Goal: Task Accomplishment & Management: Complete application form

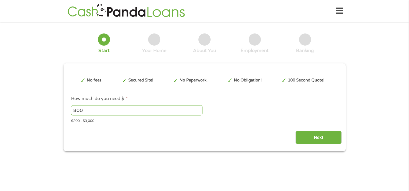
click at [201, 135] on div "Next" at bounding box center [204, 135] width 274 height 17
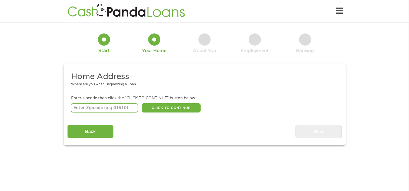
click at [103, 111] on input "number" at bounding box center [104, 107] width 67 height 9
type input "75961"
click at [178, 109] on button "CLICK TO CONTINUE" at bounding box center [171, 107] width 59 height 9
type input "75961"
type input "Nacogdoches"
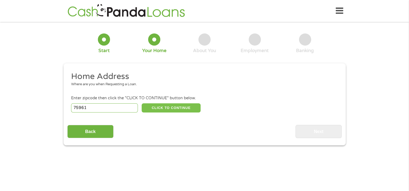
select select "[US_STATE]"
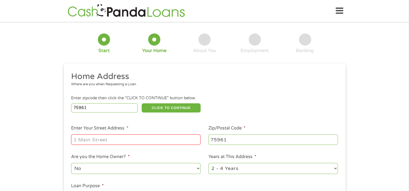
click at [139, 144] on input "Enter Your Street Address *" at bounding box center [135, 140] width 129 height 10
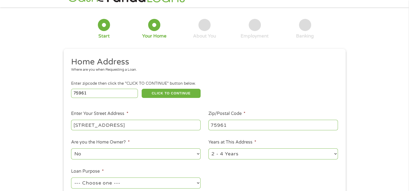
scroll to position [23, 0]
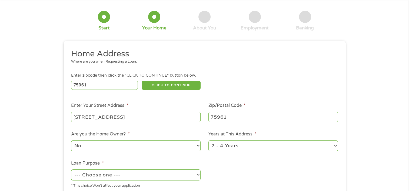
click at [150, 123] on div "[STREET_ADDRESS]" at bounding box center [135, 117] width 129 height 12
click at [150, 120] on input "[STREET_ADDRESS]" at bounding box center [135, 117] width 129 height 10
type input "[STREET_ADDRESS]"
click at [112, 149] on select "No Yes" at bounding box center [135, 145] width 129 height 11
click at [50, 135] on div "1 Start 2 Your Home 3 About You 4 Employment 5 Banking 6 This field is hidden w…" at bounding box center [204, 111] width 409 height 217
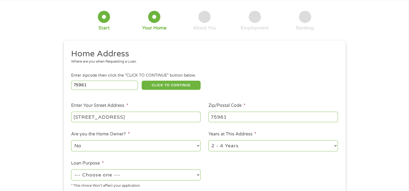
click at [251, 149] on select "1 Year or less 1 - 2 Years 2 - 4 Years Over 4 Years" at bounding box center [272, 145] width 129 height 11
select select "24months"
click at [208, 141] on select "1 Year or less 1 - 2 Years 2 - 4 Years Over 4 Years" at bounding box center [272, 145] width 129 height 11
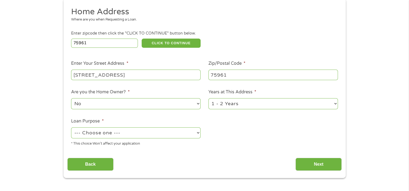
scroll to position [68, 0]
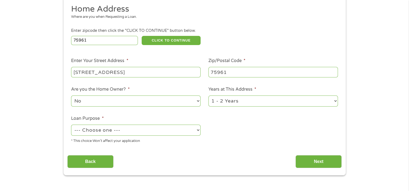
click at [163, 132] on select "--- Choose one --- Pay Bills Debt Consolidation Home Improvement Major Purchase…" at bounding box center [135, 130] width 129 height 11
select select "paybills"
click at [71, 125] on select "--- Choose one --- Pay Bills Debt Consolidation Home Improvement Major Purchase…" at bounding box center [135, 130] width 129 height 11
click at [329, 161] on input "Next" at bounding box center [318, 161] width 46 height 13
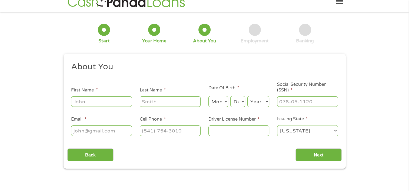
scroll to position [0, 0]
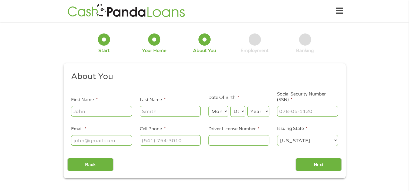
click at [103, 111] on input "First Name *" at bounding box center [101, 111] width 61 height 10
type input "[PERSON_NAME]"
type input "[EMAIL_ADDRESS][DOMAIN_NAME]"
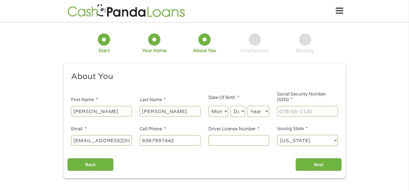
type input "[PHONE_NUMBER]"
click at [216, 113] on select "Month 1 2 3 4 5 6 7 8 9 10 11 12" at bounding box center [218, 111] width 20 height 11
select select "2"
click at [208, 106] on select "Month 1 2 3 4 5 6 7 8 9 10 11 12" at bounding box center [218, 111] width 20 height 11
click at [239, 109] on select "Day 1 2 3 4 5 6 7 8 9 10 11 12 13 14 15 16 17 18 19 20 21 22 23 24 25 26 27 28 …" at bounding box center [237, 111] width 15 height 11
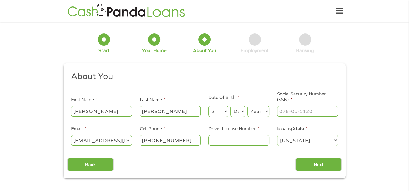
select select "28"
click at [230, 106] on select "Day 1 2 3 4 5 6 7 8 9 10 11 12 13 14 15 16 17 18 19 20 21 22 23 24 25 26 27 28 …" at bounding box center [237, 111] width 15 height 11
click at [259, 113] on select "Year [DATE] 2006 2005 2004 2003 2002 2001 2000 1999 1998 1997 1996 1995 1994 19…" at bounding box center [258, 111] width 22 height 11
select select "1997"
click at [247, 106] on select "Year [DATE] 2006 2005 2004 2003 2002 2001 2000 1999 1998 1997 1996 1995 1994 19…" at bounding box center [258, 111] width 22 height 11
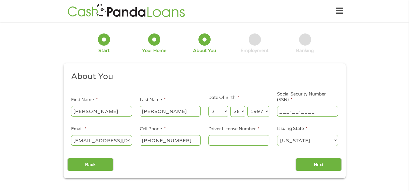
click at [294, 115] on input "___-__-____" at bounding box center [307, 111] width 61 height 10
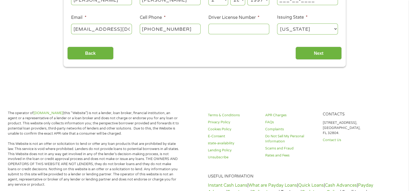
scroll to position [109, 0]
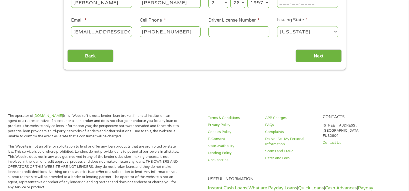
click at [297, 5] on input "___-__-____" at bounding box center [307, 2] width 61 height 10
click at [279, 2] on input "___-__-____" at bounding box center [307, 2] width 61 height 10
click at [279, 2] on input "232-45-7181" at bounding box center [307, 2] width 61 height 10
click at [306, 3] on input "232-45-7181" at bounding box center [307, 2] width 61 height 10
type input "232-45-7481"
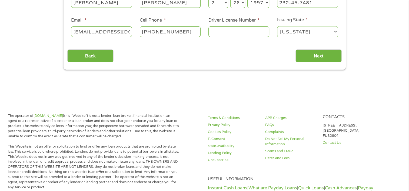
click at [242, 31] on input "Driver License Number *" at bounding box center [238, 31] width 61 height 10
click at [220, 33] on input "46988606" at bounding box center [238, 31] width 61 height 10
click at [235, 31] on input "469688606" at bounding box center [238, 31] width 61 height 10
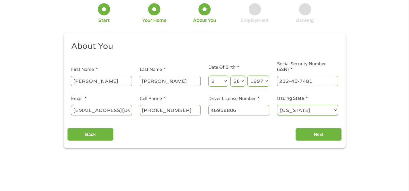
scroll to position [30, 0]
type input "46968806"
click at [306, 137] on input "Next" at bounding box center [318, 134] width 46 height 13
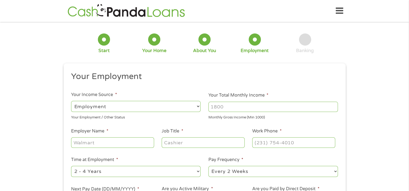
scroll to position [2, 2]
click at [306, 137] on div at bounding box center [293, 143] width 83 height 12
click at [226, 109] on input "Your Total Monthly Income *" at bounding box center [272, 107] width 129 height 10
type input "1450"
click at [88, 142] on input "Employer Name *" at bounding box center [112, 142] width 83 height 10
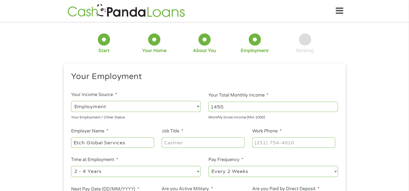
type input "Etch Global Services"
click at [185, 142] on input "Job Title *" at bounding box center [203, 142] width 83 height 10
type input "Agent"
click at [278, 139] on input "(___) ___-____" at bounding box center [293, 142] width 83 height 10
type input "[PHONE_NUMBER]"
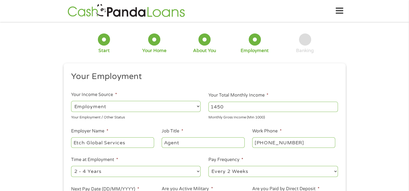
scroll to position [21, 0]
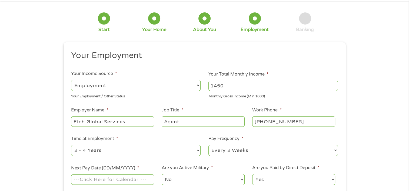
click at [229, 148] on select "--- Choose one --- Every 2 Weeks Every Week Monthly Semi-Monthly" at bounding box center [272, 150] width 129 height 11
click at [205, 159] on ul "Your Employment Your Income Source * --- Choose one --- Employment [DEMOGRAPHIC…" at bounding box center [204, 120] width 274 height 140
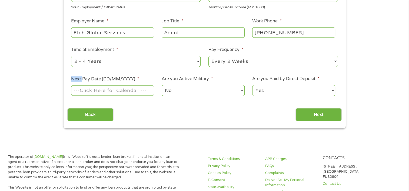
scroll to position [110, 0]
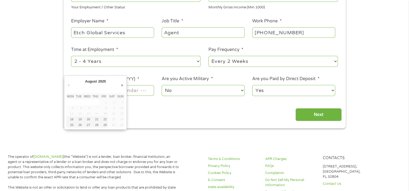
click at [138, 88] on input "Next Pay Date (DD/MM/YYYY) *" at bounding box center [112, 90] width 83 height 10
type input "[DATE]"
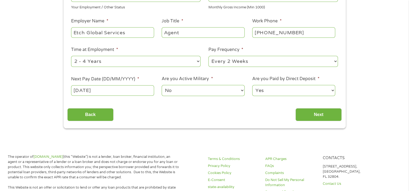
click at [188, 90] on select "No Yes" at bounding box center [203, 90] width 83 height 11
click at [162, 85] on select "No Yes" at bounding box center [203, 90] width 83 height 11
click at [321, 113] on input "Next" at bounding box center [318, 114] width 46 height 13
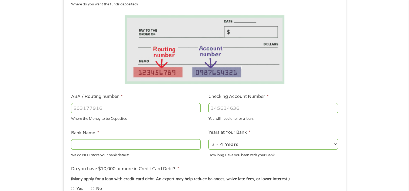
scroll to position [80, 0]
click at [111, 112] on input "ABA / Routing number *" at bounding box center [135, 108] width 129 height 10
type input "103100195"
type input "CENTRAL NATIONAL BANK TRUST"
type input "103100195"
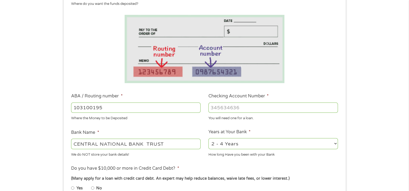
click at [229, 106] on input "Checking Account Number *" at bounding box center [272, 108] width 129 height 10
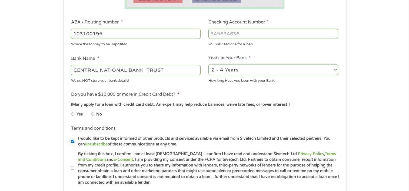
scroll to position [155, 0]
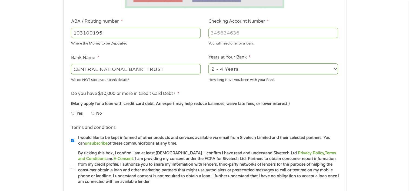
type input "[CREDIT_CARD_NUMBER]"
drag, startPoint x: 96, startPoint y: 116, endPoint x: 90, endPoint y: 115, distance: 6.4
click at [90, 115] on ul "Yes No" at bounding box center [135, 114] width 129 height 12
click at [90, 115] on li "Yes" at bounding box center [81, 113] width 20 height 11
click at [93, 114] on input "No" at bounding box center [92, 113] width 3 height 9
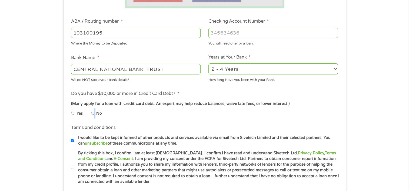
radio input "true"
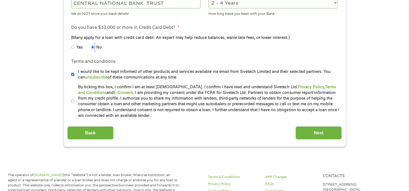
scroll to position [222, 0]
click at [306, 132] on input "Next" at bounding box center [318, 132] width 46 height 13
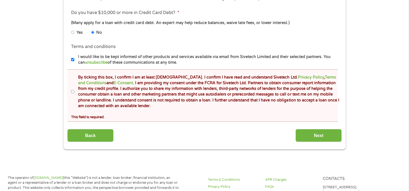
scroll to position [257, 0]
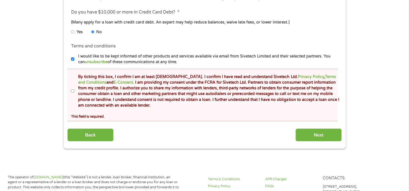
click at [73, 92] on input "By ticking this box, I confirm I am at least [DEMOGRAPHIC_DATA]. I confirm I ha…" at bounding box center [72, 91] width 3 height 9
click at [71, 90] on input "By ticking this box, I confirm I am at least [DEMOGRAPHIC_DATA]. I confirm I ha…" at bounding box center [72, 91] width 3 height 9
checkbox input "true"
click at [70, 92] on li "Terms and conditions * By ticking this box, I confirm I am at least [DEMOGRAPHI…" at bounding box center [202, 95] width 270 height 52
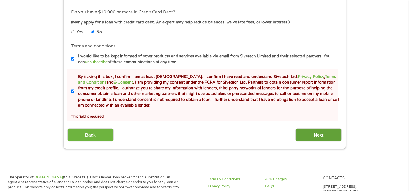
click at [309, 136] on input "Next" at bounding box center [318, 135] width 46 height 13
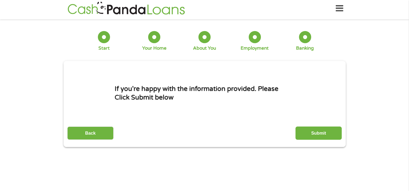
scroll to position [0, 0]
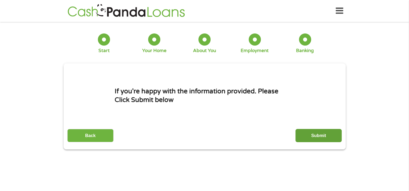
click at [309, 133] on input "Submit" at bounding box center [318, 135] width 46 height 13
